Goal: Task Accomplishment & Management: Use online tool/utility

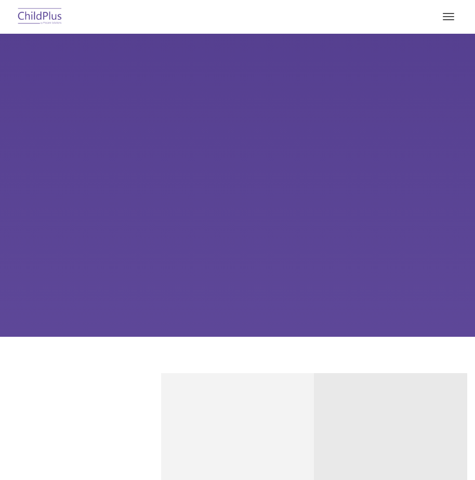
select select "MEDIUM"
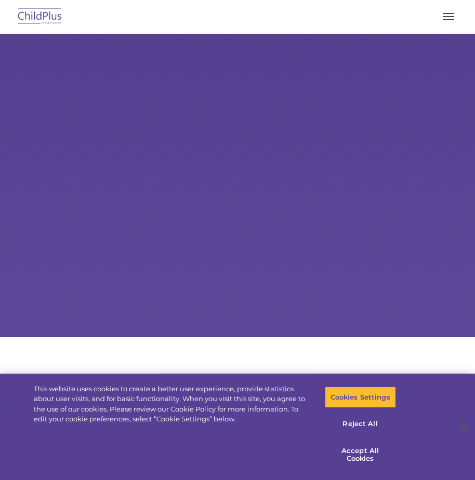
click at [448, 18] on button "button" at bounding box center [448, 16] width 22 height 17
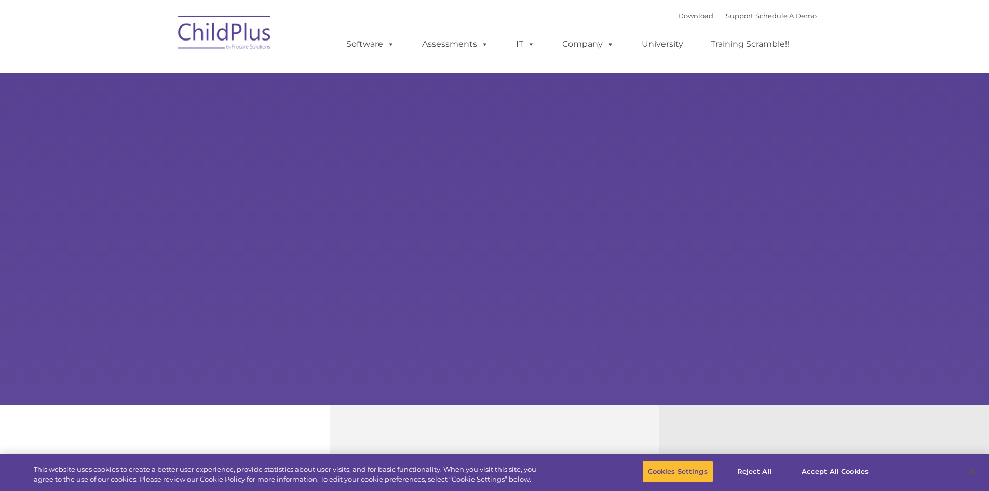
select select "MEDIUM"
click at [757, 473] on button "Reject All" at bounding box center [754, 472] width 65 height 22
